Goal: Transaction & Acquisition: Obtain resource

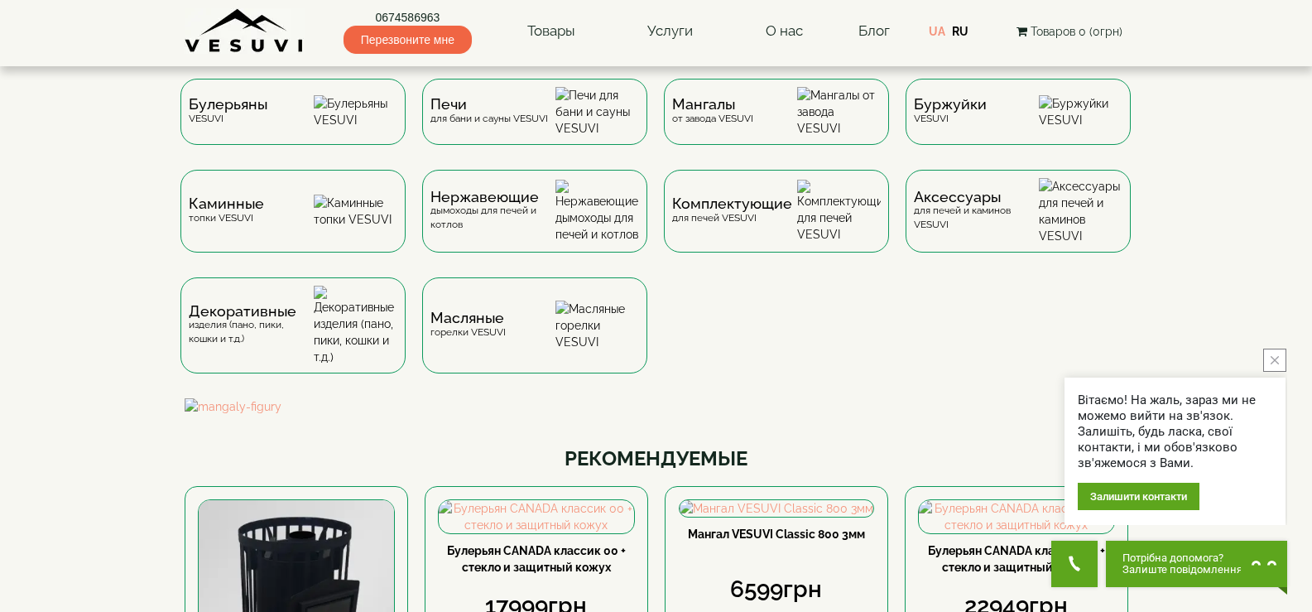
click at [1277, 362] on icon "close button" at bounding box center [1274, 360] width 8 height 8
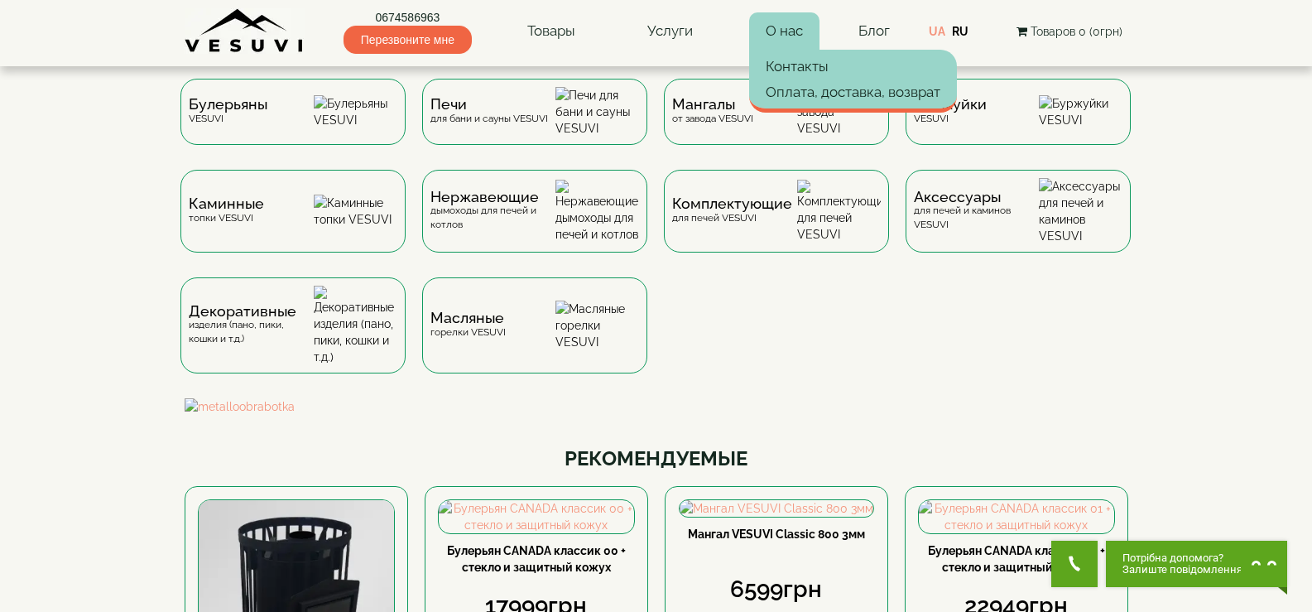
click at [785, 25] on link "О нас" at bounding box center [784, 31] width 70 height 38
drag, startPoint x: 785, startPoint y: 25, endPoint x: 790, endPoint y: 59, distance: 34.4
click at [790, 50] on div "О нас Контакты Оплата, доставка, возврат" at bounding box center [784, 31] width 70 height 38
click at [793, 63] on link "Контакты" at bounding box center [853, 66] width 208 height 25
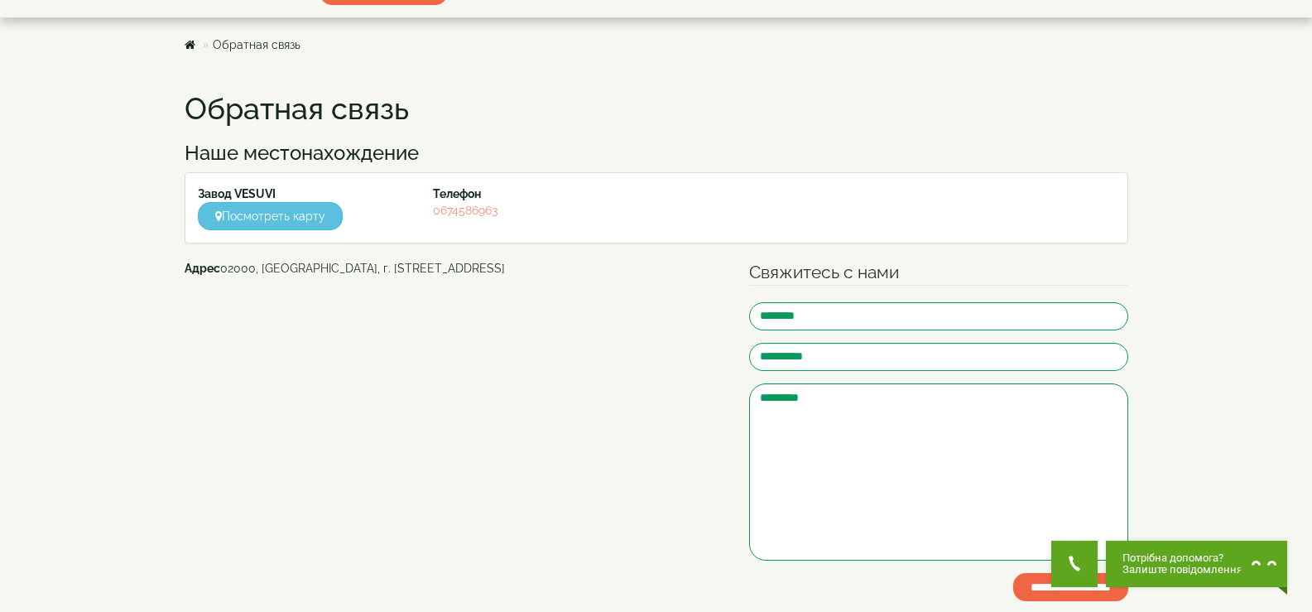
scroll to position [65, 0]
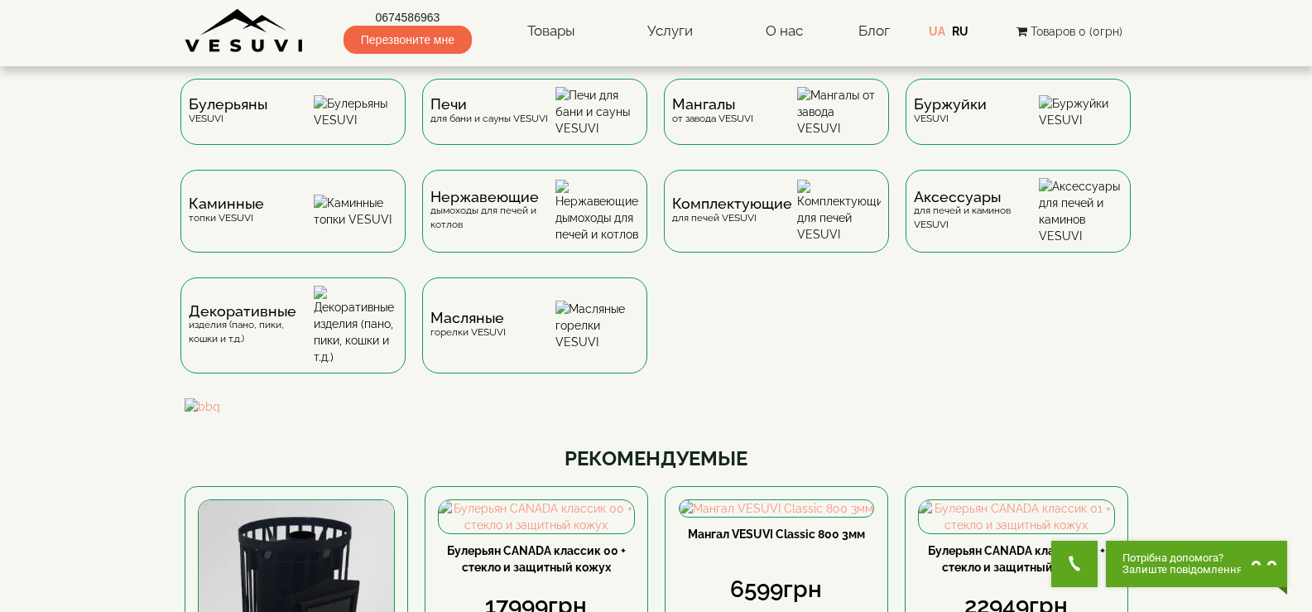
click at [756, 331] on div "Булерьяны VESUVI Печи для бани и сауны VESUVI Мангалы от завода VESUVI Буржуйки…" at bounding box center [656, 238] width 968 height 319
click at [679, 108] on span "Мангалы" at bounding box center [712, 104] width 82 height 12
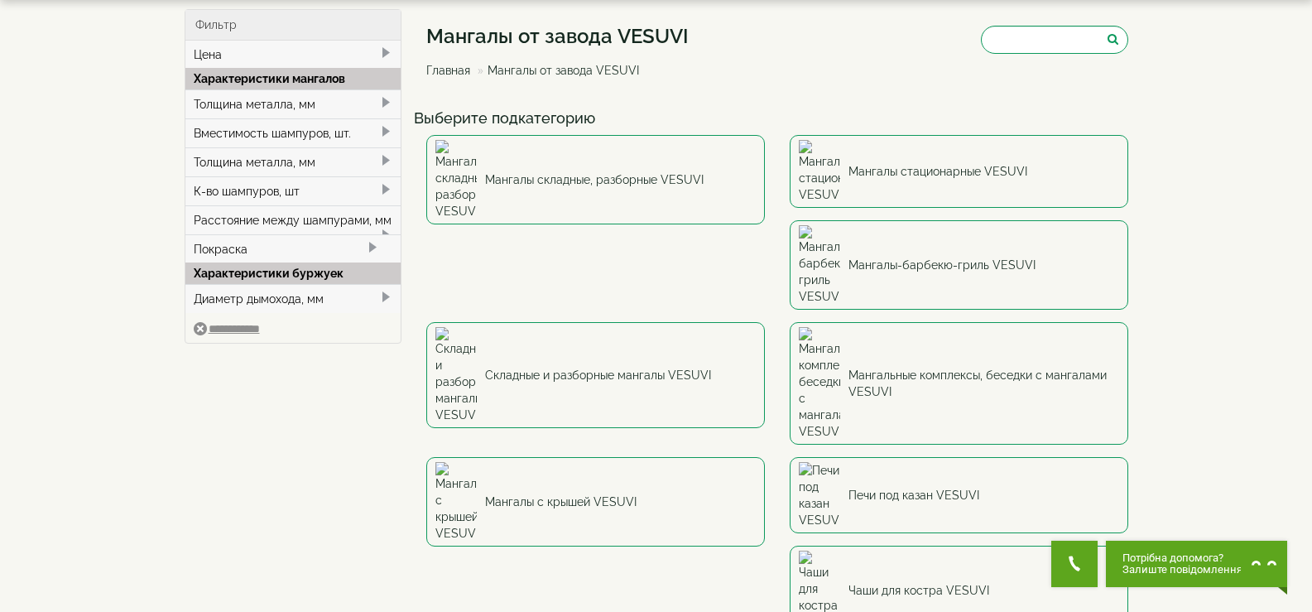
scroll to position [77, 0]
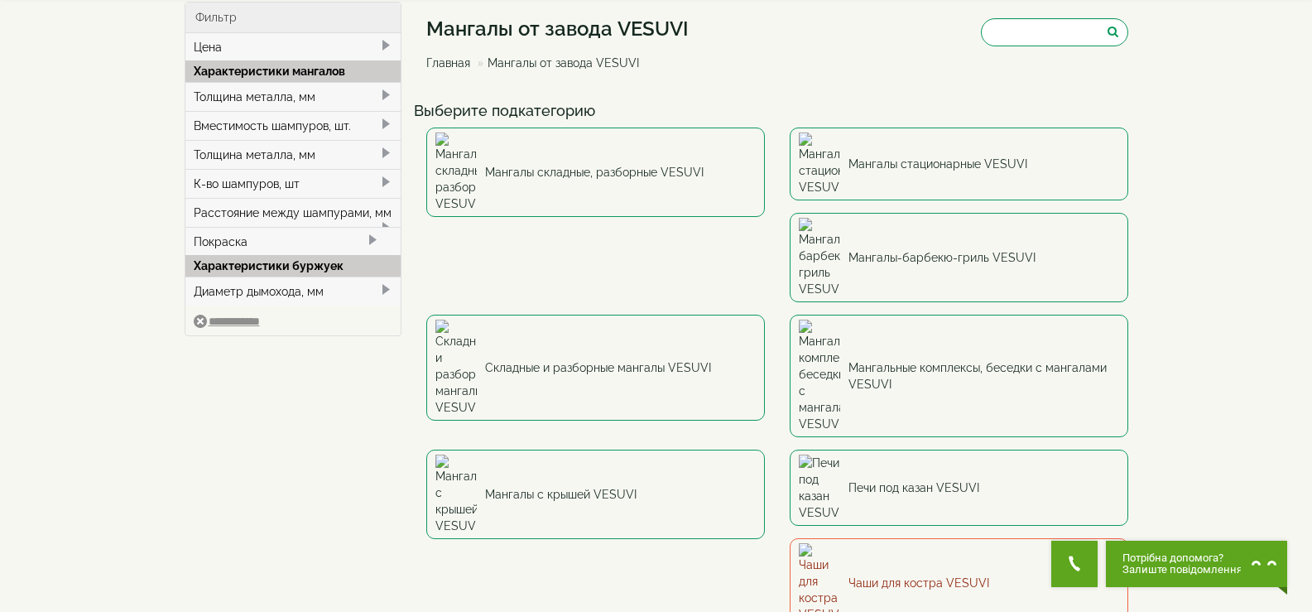
click at [872, 538] on link "Чаши для костра VESUVI" at bounding box center [959, 582] width 338 height 89
click at [858, 53] on div "Мангалы от завода VESUVI Главная Мангалы от завода VESUVI" at bounding box center [777, 47] width 702 height 93
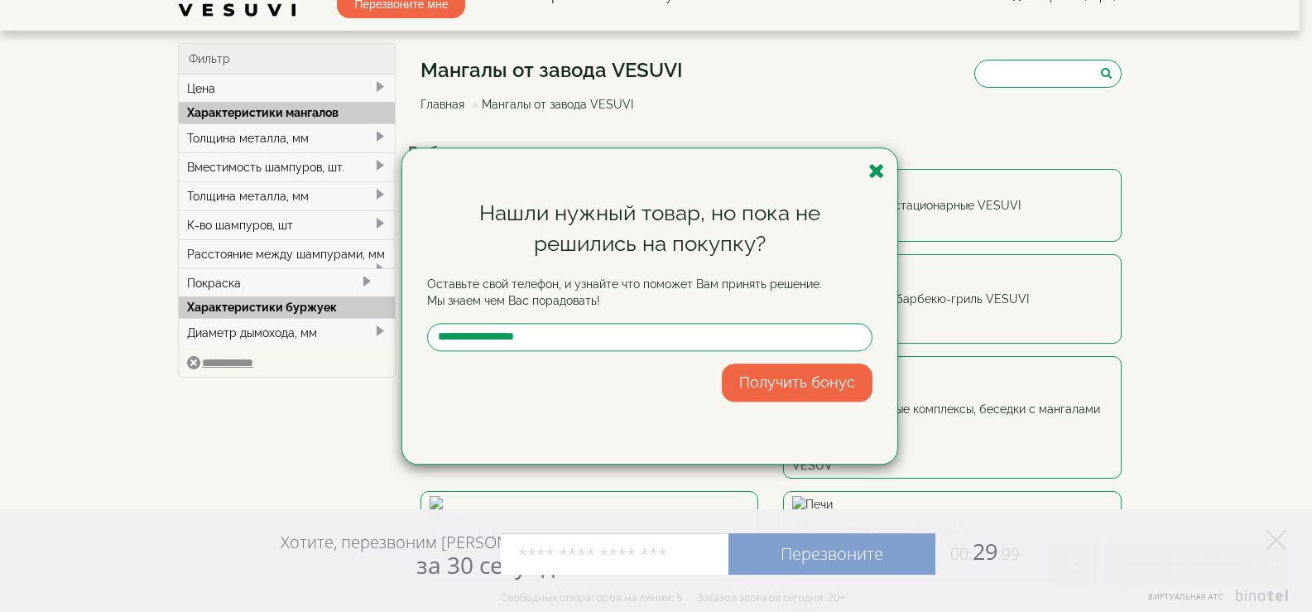
click at [869, 391] on button "Получить бонус" at bounding box center [797, 382] width 151 height 38
